Goal: Task Accomplishment & Management: Use online tool/utility

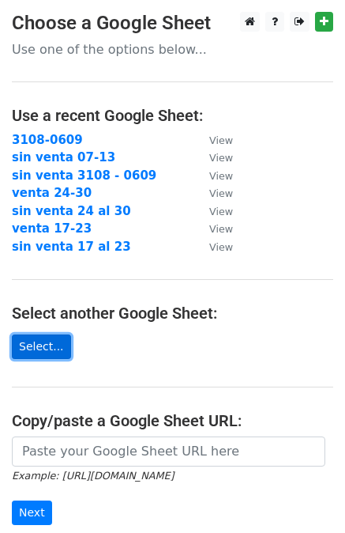
click at [44, 355] on link "Select..." at bounding box center [41, 346] width 59 height 24
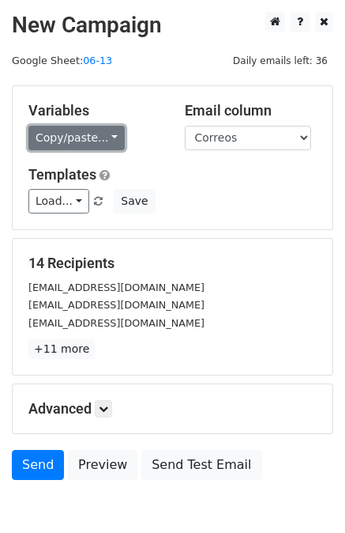
click at [109, 133] on link "Copy/paste..." at bounding box center [76, 138] width 96 height 24
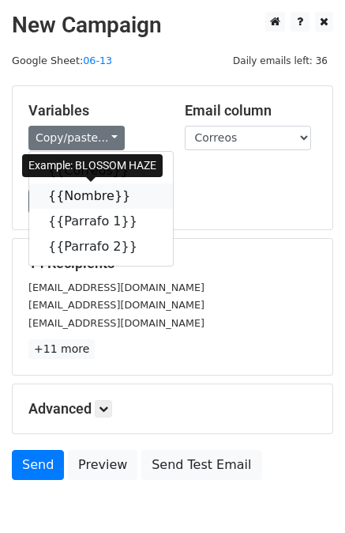
drag, startPoint x: 84, startPoint y: 199, endPoint x: 9, endPoint y: 209, distance: 75.7
click at [85, 200] on link "{{Nombre}}" at bounding box center [101, 195] width 144 height 25
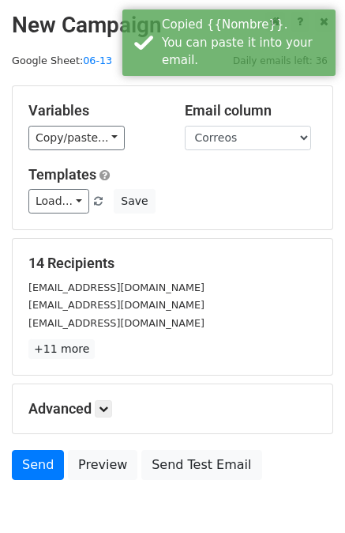
click at [67, 150] on div "Variables Copy/paste... {{Correos}} {{Nombre}} {{Parrafo 1}} {{Parrafo 2}} Emai…" at bounding box center [173, 157] width 320 height 143
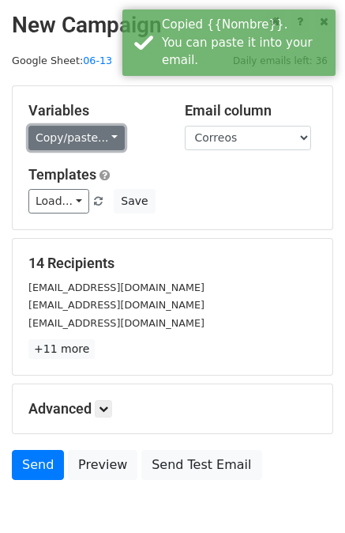
click at [79, 142] on link "Copy/paste..." at bounding box center [76, 138] width 96 height 24
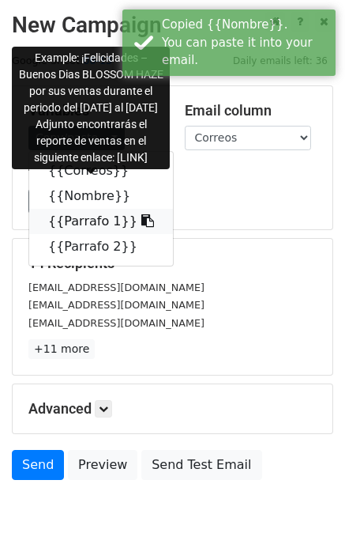
click at [82, 213] on link "{{Parrafo 1}}" at bounding box center [101, 221] width 144 height 25
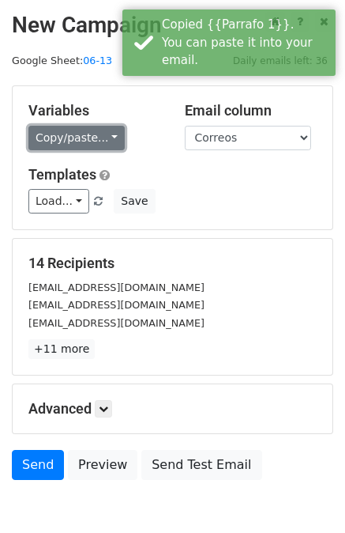
click at [55, 139] on link "Copy/paste..." at bounding box center [76, 138] width 96 height 24
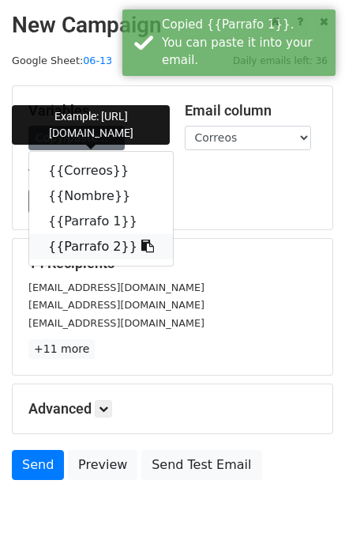
click at [88, 248] on link "{{Parrafo 2}}" at bounding box center [101, 246] width 144 height 25
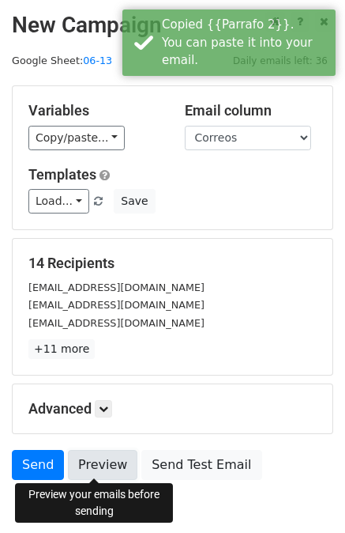
click at [98, 461] on link "Preview" at bounding box center [103, 465] width 70 height 30
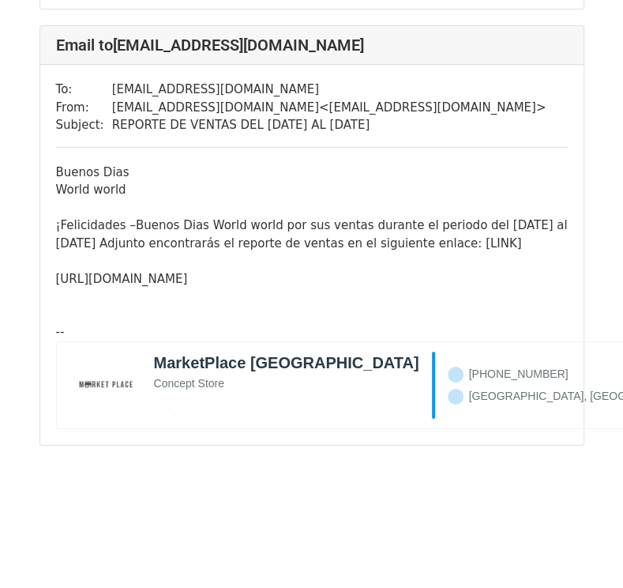
scroll to position [6103, 0]
